Goal: Information Seeking & Learning: Find specific fact

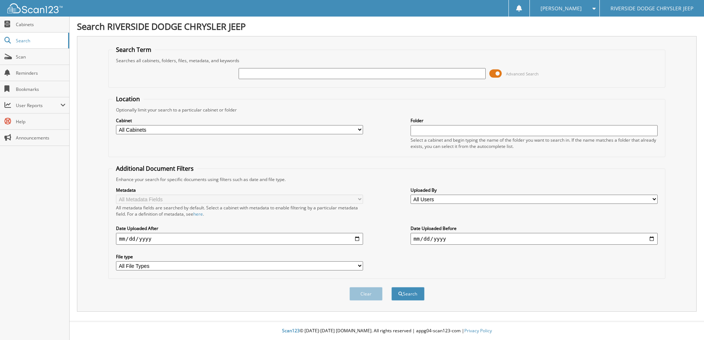
click at [277, 72] on input "text" at bounding box center [362, 73] width 247 height 11
type input "356232"
click at [391, 287] on button "Search" at bounding box center [407, 294] width 33 height 14
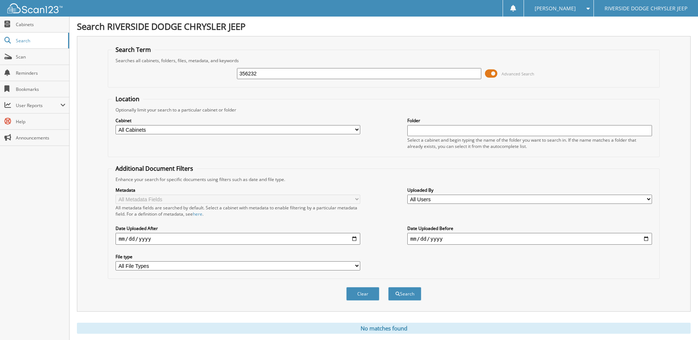
click at [285, 79] on div "356232" at bounding box center [359, 73] width 245 height 13
drag, startPoint x: 263, startPoint y: 78, endPoint x: 126, endPoint y: 85, distance: 137.1
click at [126, 85] on fieldset "Search Term Searches all cabinets, folders, files, metadata, and keywords 35623…" at bounding box center [384, 67] width 552 height 42
type input "355755"
click at [388, 287] on button "Search" at bounding box center [404, 294] width 33 height 14
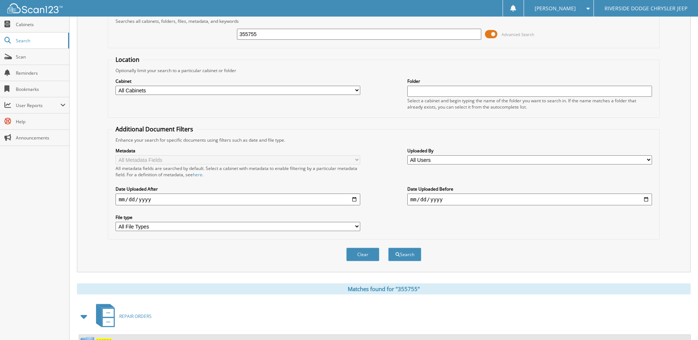
scroll to position [100, 0]
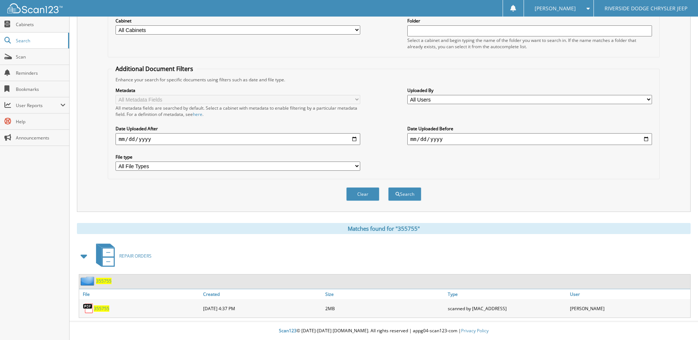
click at [99, 308] on span "355755" at bounding box center [101, 309] width 15 height 6
